Goal: Task Accomplishment & Management: Manage account settings

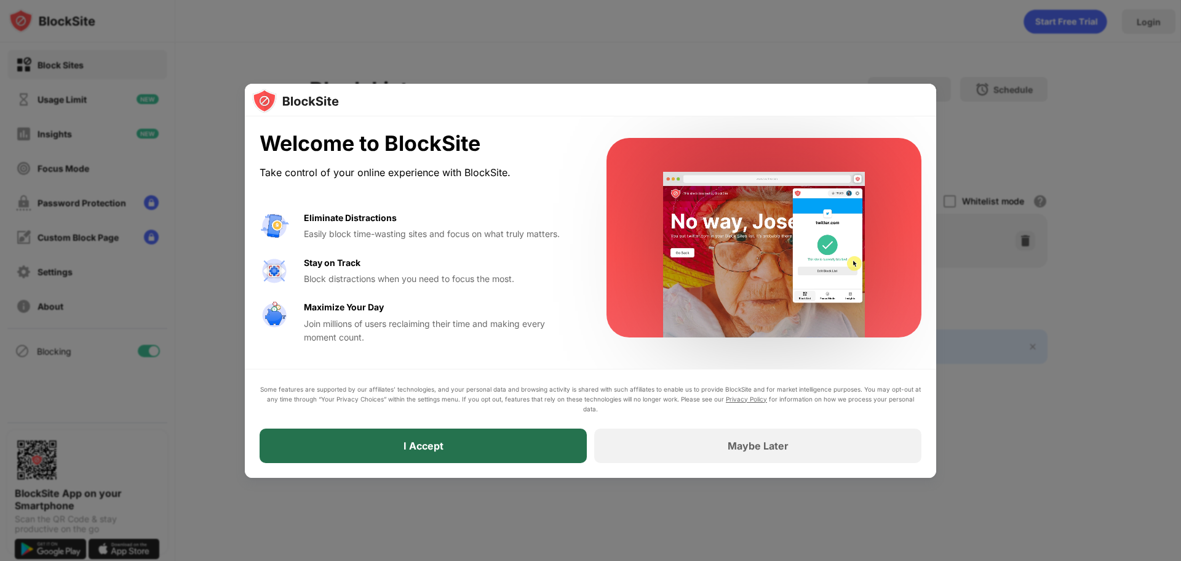
click at [441, 452] on div "I Accept" at bounding box center [423, 445] width 327 height 34
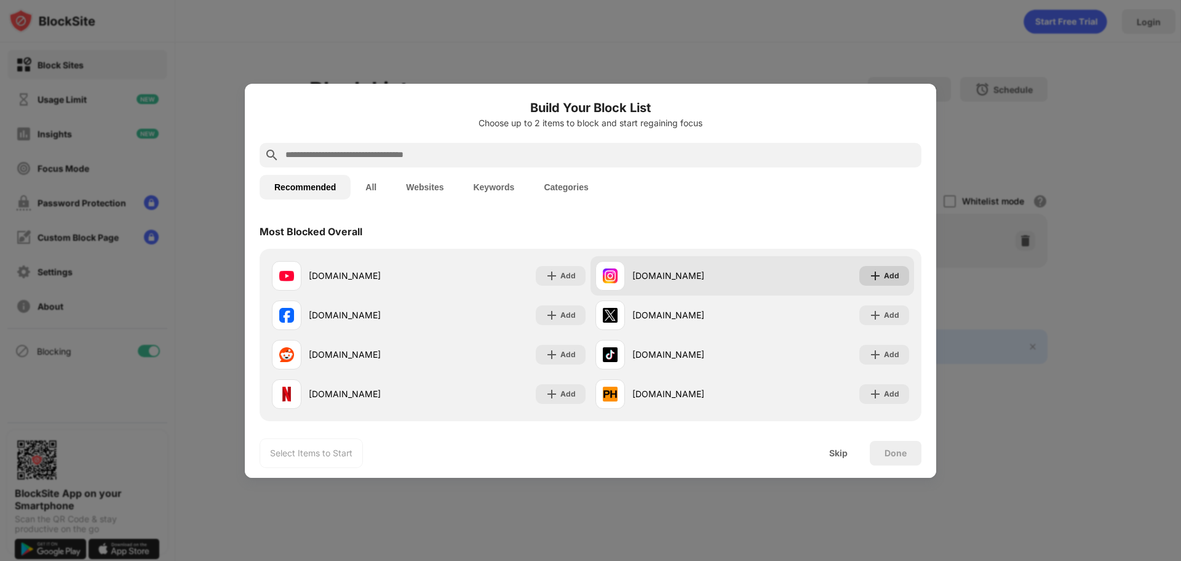
click at [873, 272] on img at bounding box center [875, 276] width 12 height 12
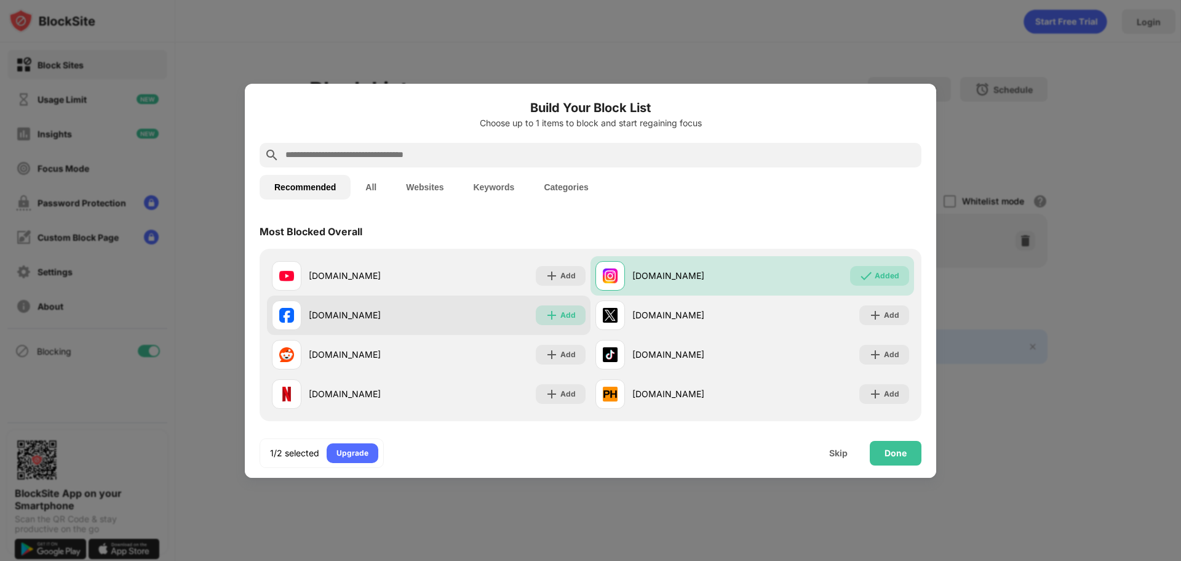
click at [561, 318] on div "Add" at bounding box center [568, 315] width 15 height 12
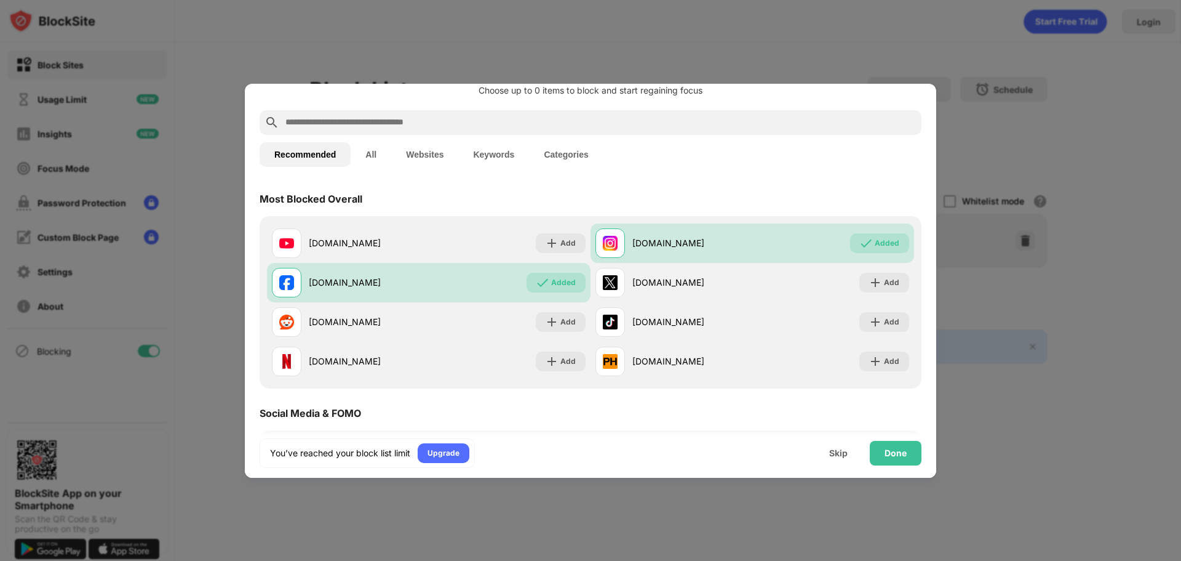
scroll to position [62, 0]
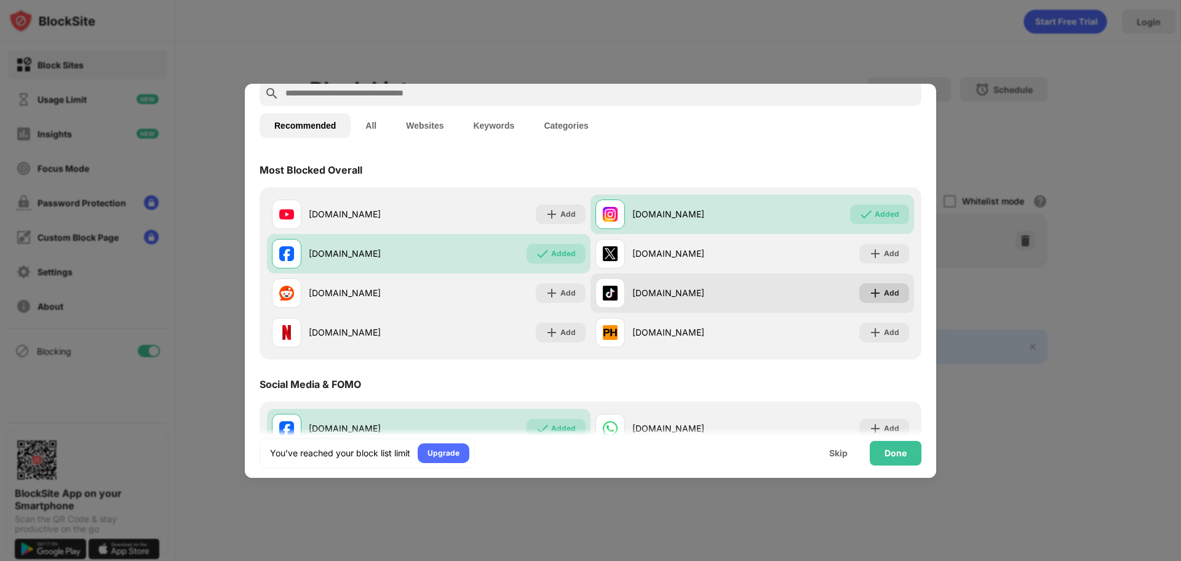
click at [873, 293] on img at bounding box center [875, 293] width 12 height 12
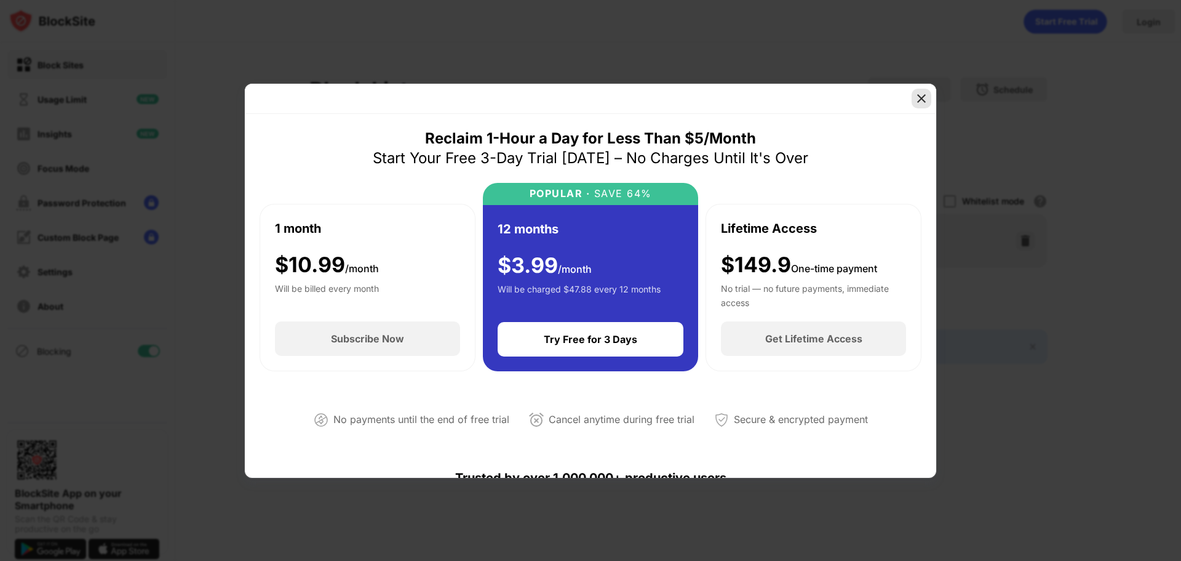
click at [922, 97] on img at bounding box center [922, 98] width 12 height 12
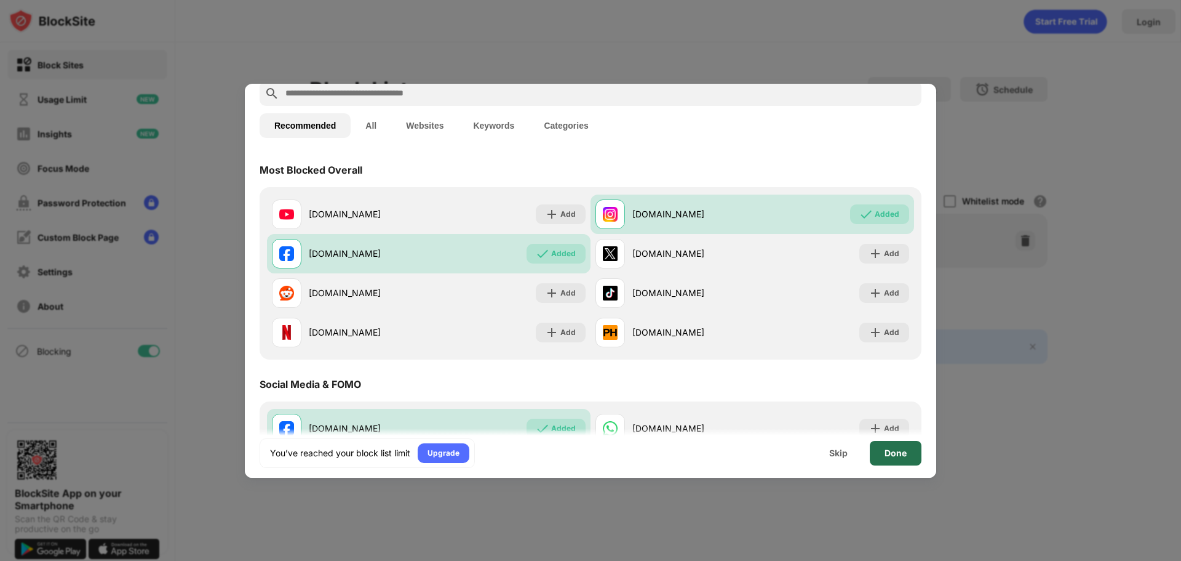
click at [894, 454] on div "Done" at bounding box center [896, 453] width 22 height 10
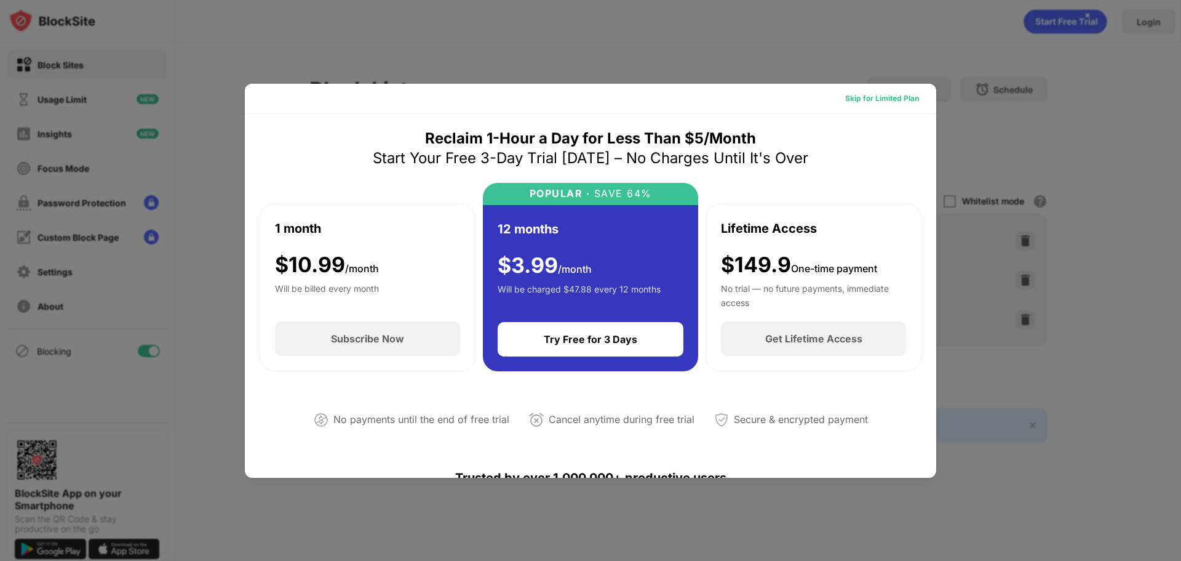
click at [866, 98] on div "Skip for Limited Plan" at bounding box center [882, 98] width 74 height 12
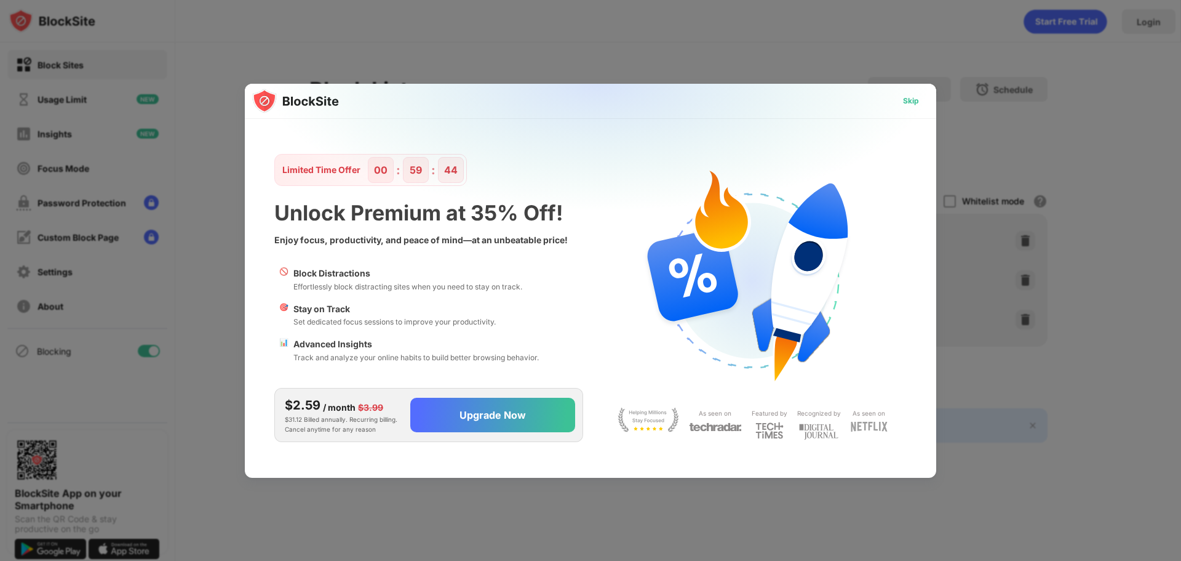
click at [913, 97] on div "Skip" at bounding box center [911, 101] width 16 height 12
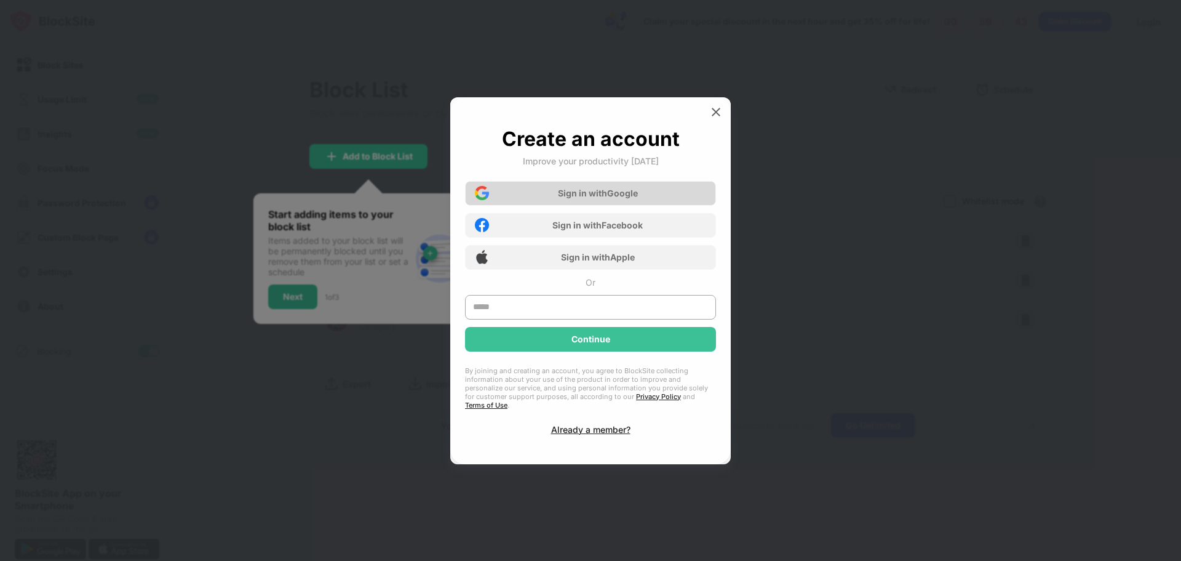
click at [593, 192] on div "Sign in with Google" at bounding box center [598, 193] width 80 height 10
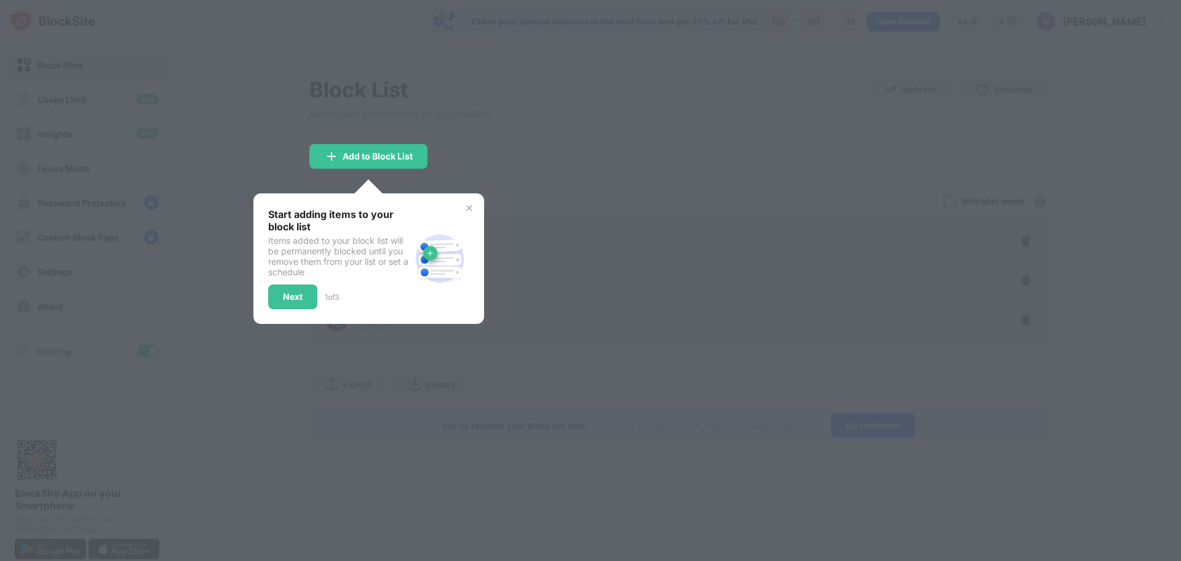
click at [466, 206] on img at bounding box center [470, 208] width 10 height 10
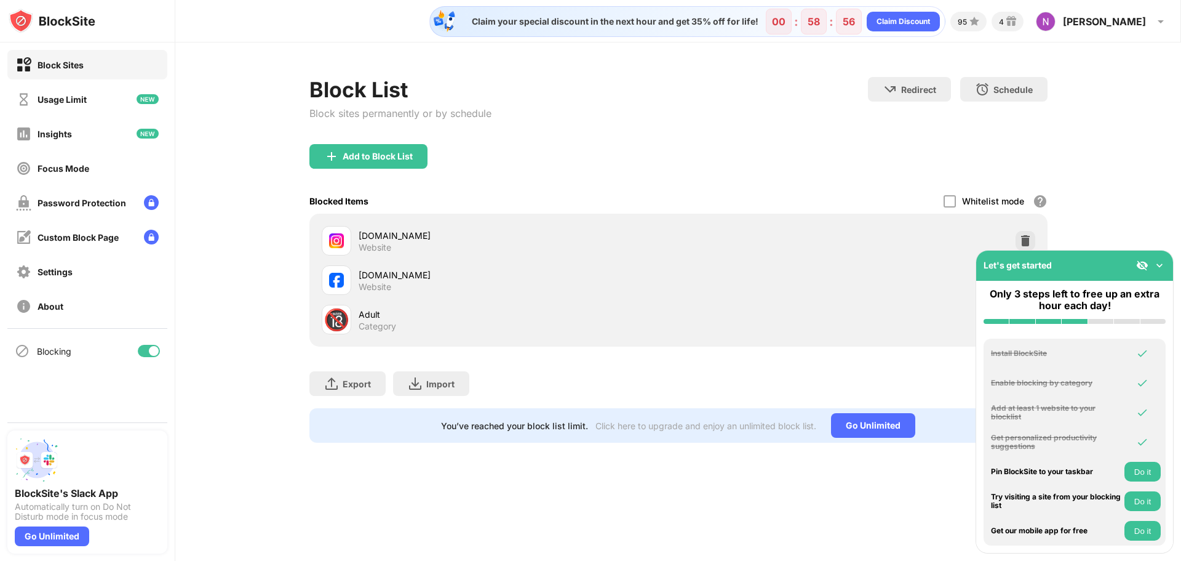
click at [372, 314] on div "Adult" at bounding box center [519, 314] width 320 height 13
click at [351, 318] on div "🔞 Adult Category" at bounding box center [500, 320] width 357 height 30
click at [1161, 262] on img at bounding box center [1160, 265] width 12 height 12
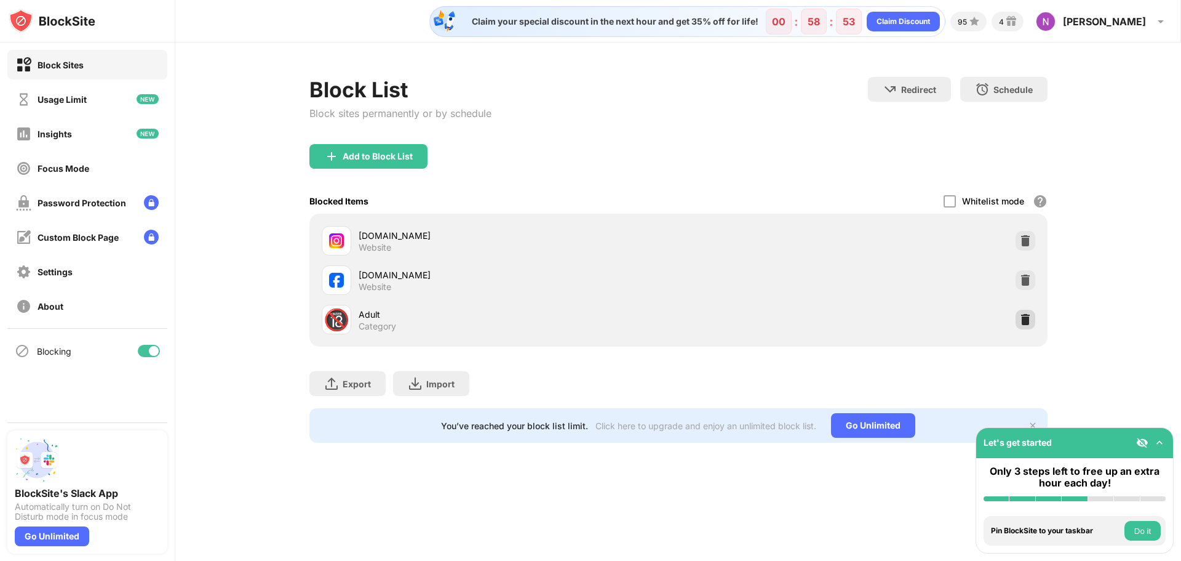
click at [1027, 327] on div at bounding box center [1026, 320] width 20 height 20
